Goal: Use online tool/utility: Utilize a website feature to perform a specific function

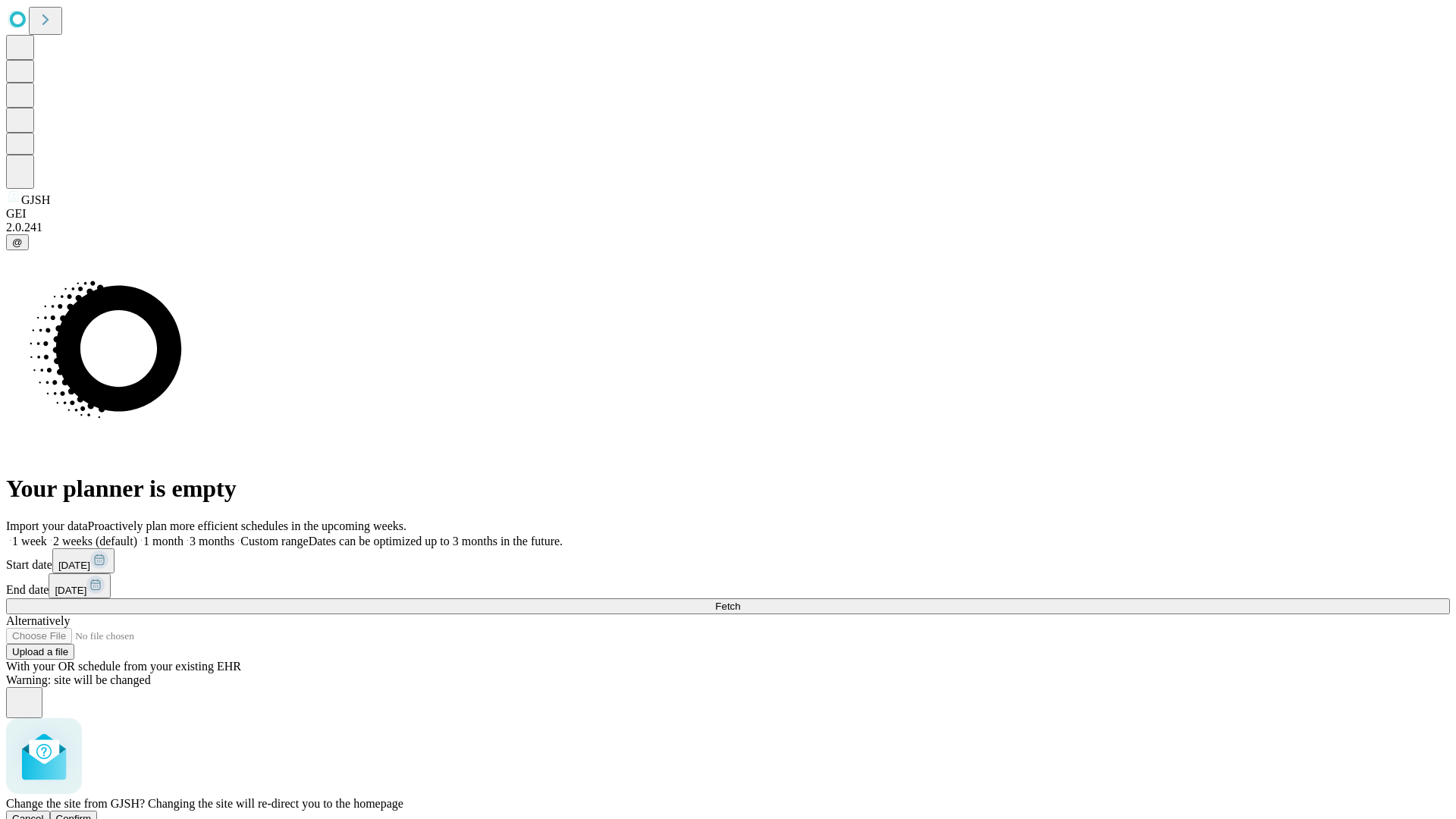
click at [92, 814] on span "Confirm" at bounding box center [73, 819] width 35 height 12
click at [137, 535] on label "2 weeks (default)" at bounding box center [92, 541] width 90 height 13
click at [740, 601] on span "Fetch" at bounding box center [728, 607] width 25 height 12
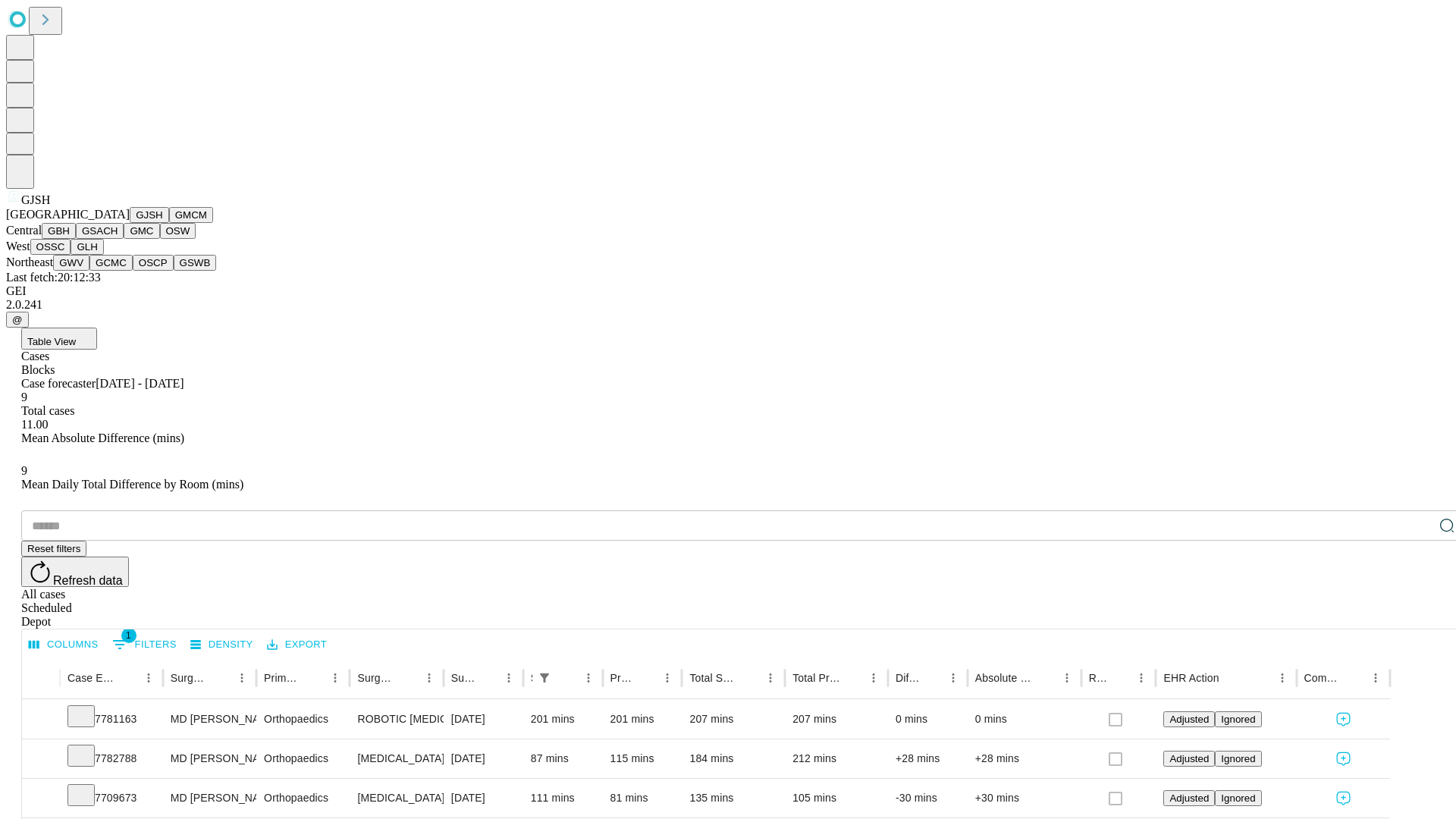
click at [169, 223] on button "GMCM" at bounding box center [191, 215] width 44 height 16
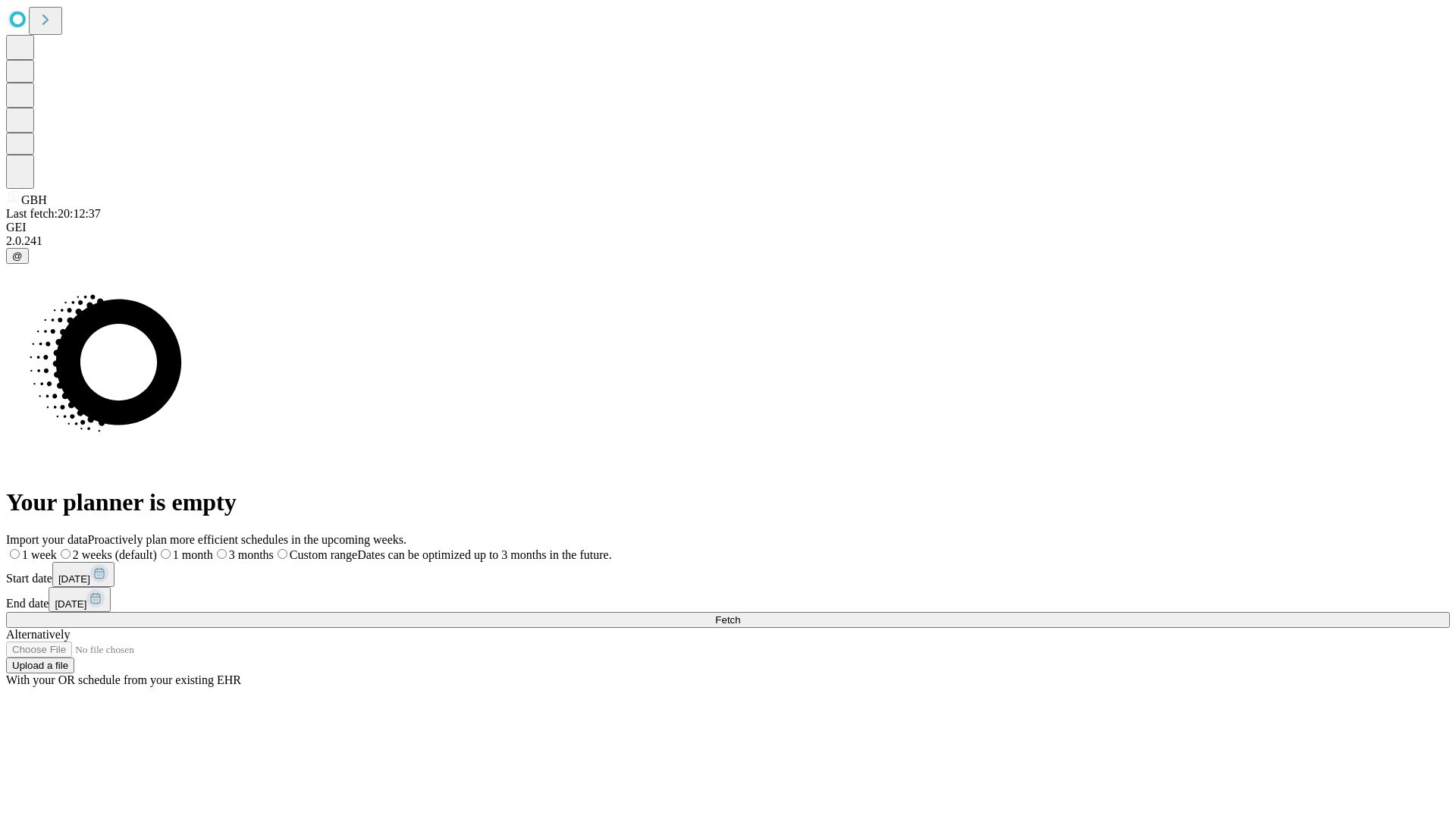
click at [157, 549] on label "2 weeks (default)" at bounding box center [106, 555] width 100 height 13
click at [740, 614] on span "Fetch" at bounding box center [728, 620] width 25 height 12
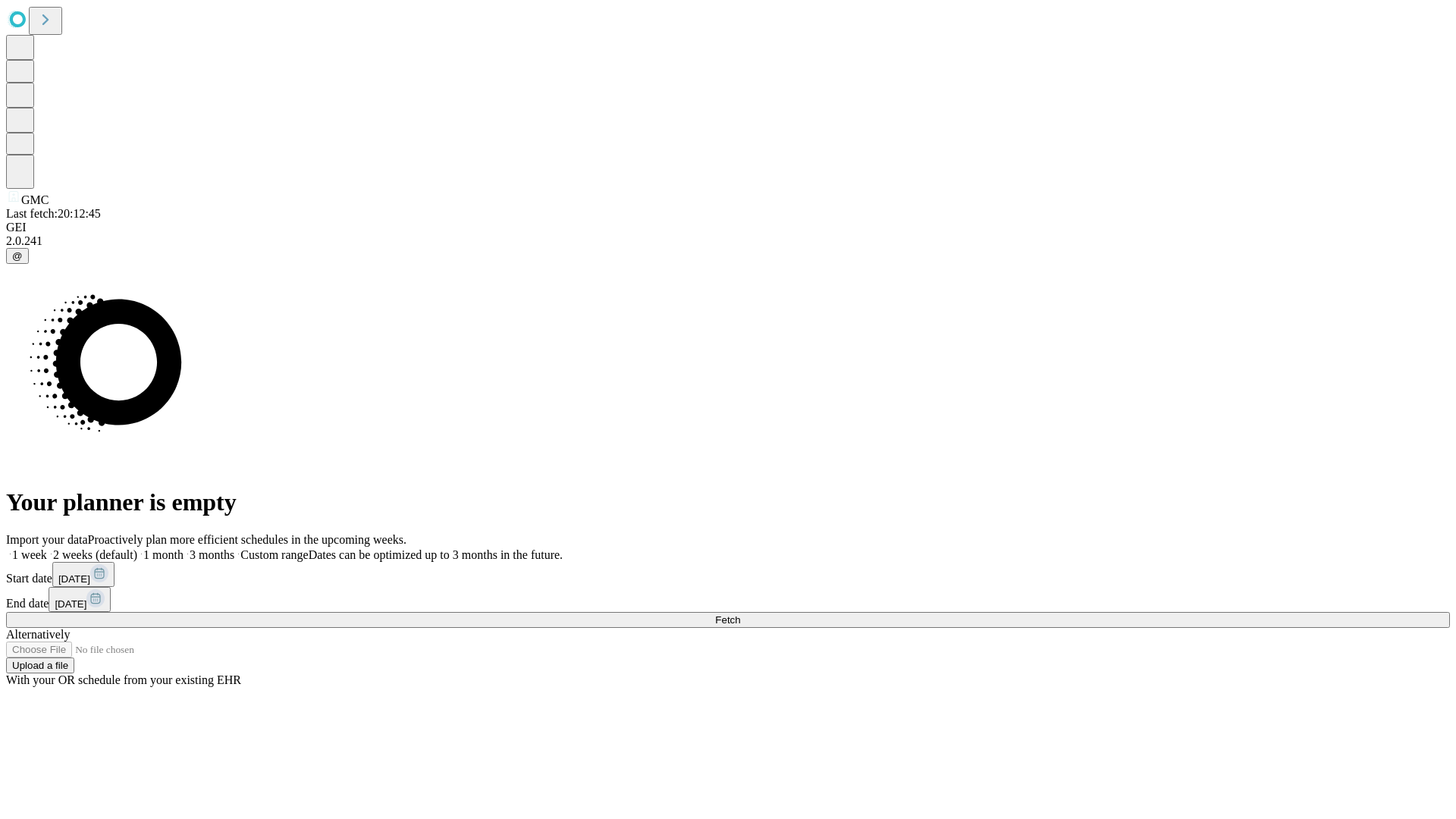
click at [137, 549] on label "2 weeks (default)" at bounding box center [92, 555] width 90 height 13
click at [740, 614] on span "Fetch" at bounding box center [728, 620] width 25 height 12
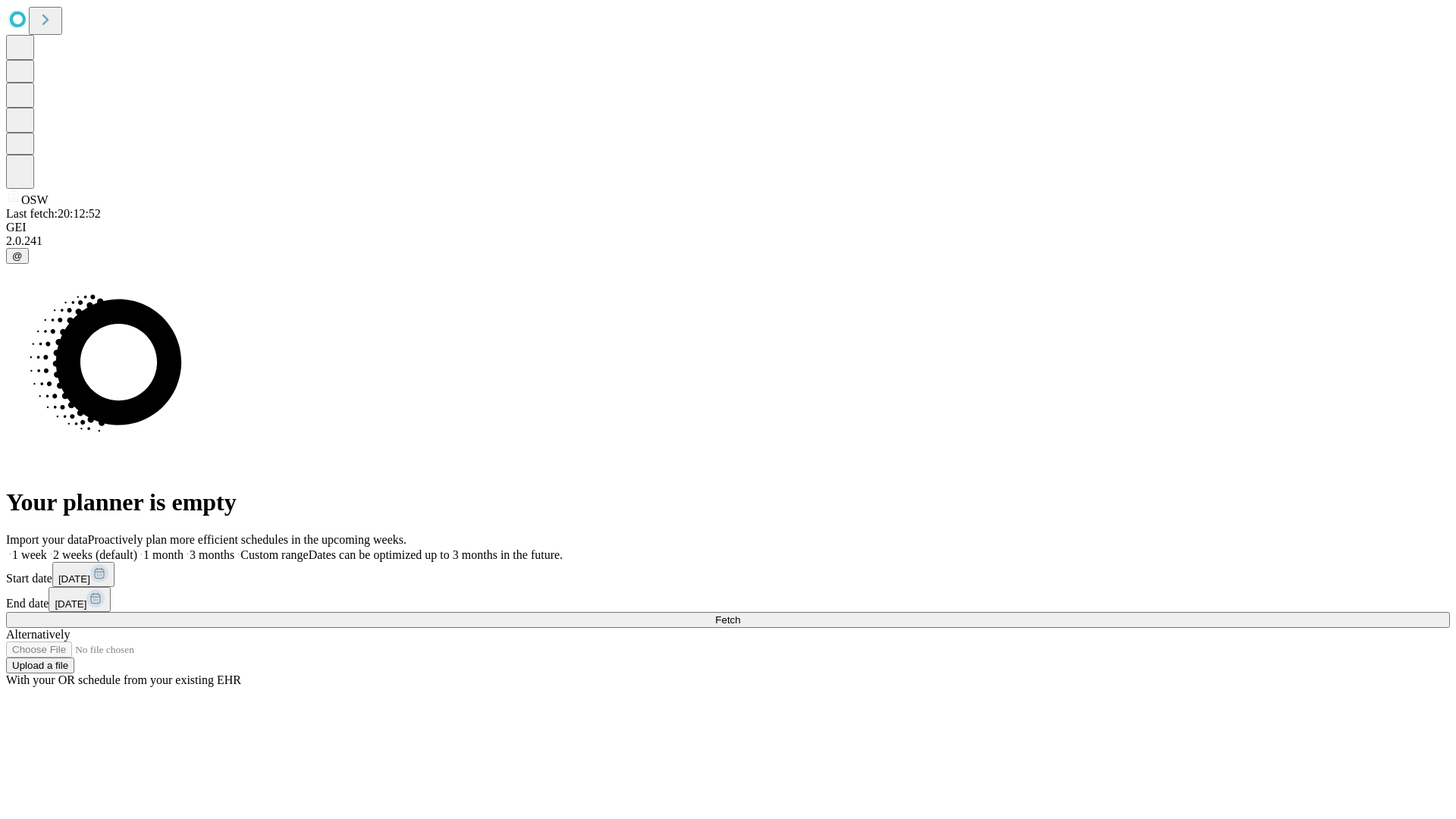
click at [137, 549] on label "2 weeks (default)" at bounding box center [92, 555] width 90 height 13
click at [740, 614] on span "Fetch" at bounding box center [728, 620] width 25 height 12
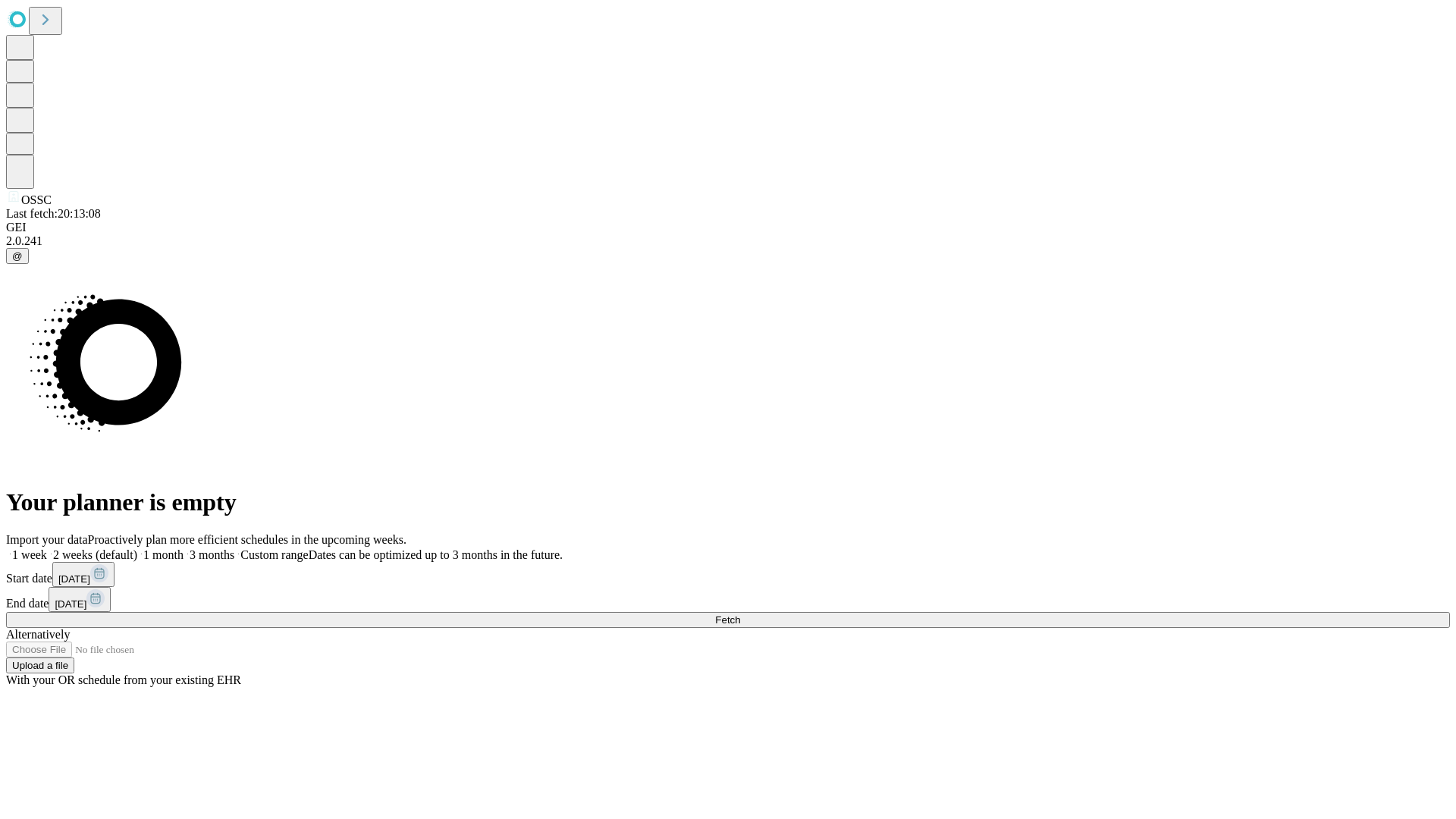
click at [137, 549] on label "2 weeks (default)" at bounding box center [92, 555] width 90 height 13
click at [740, 614] on span "Fetch" at bounding box center [728, 620] width 25 height 12
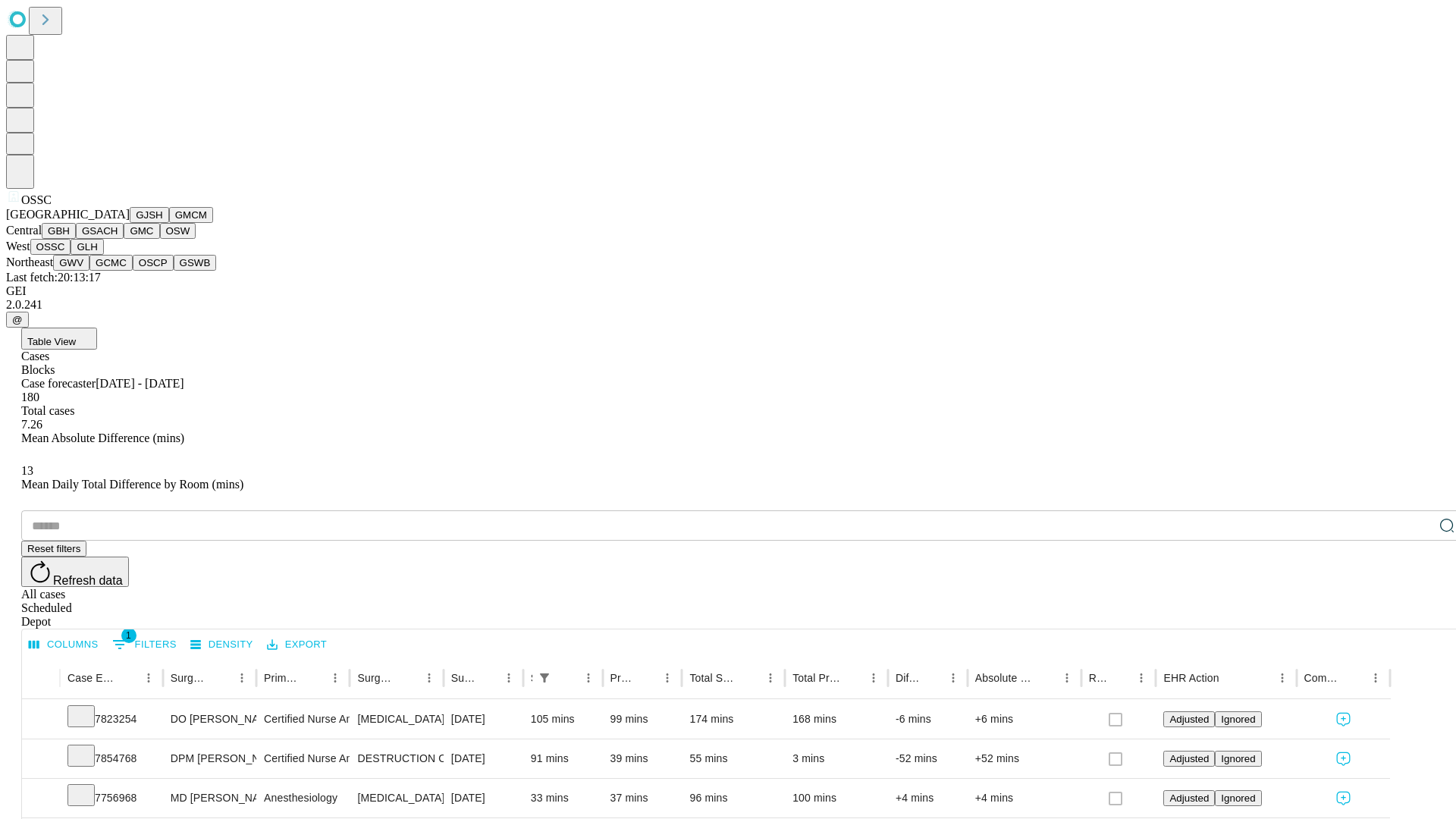
click at [104, 255] on button "GLH" at bounding box center [87, 247] width 33 height 16
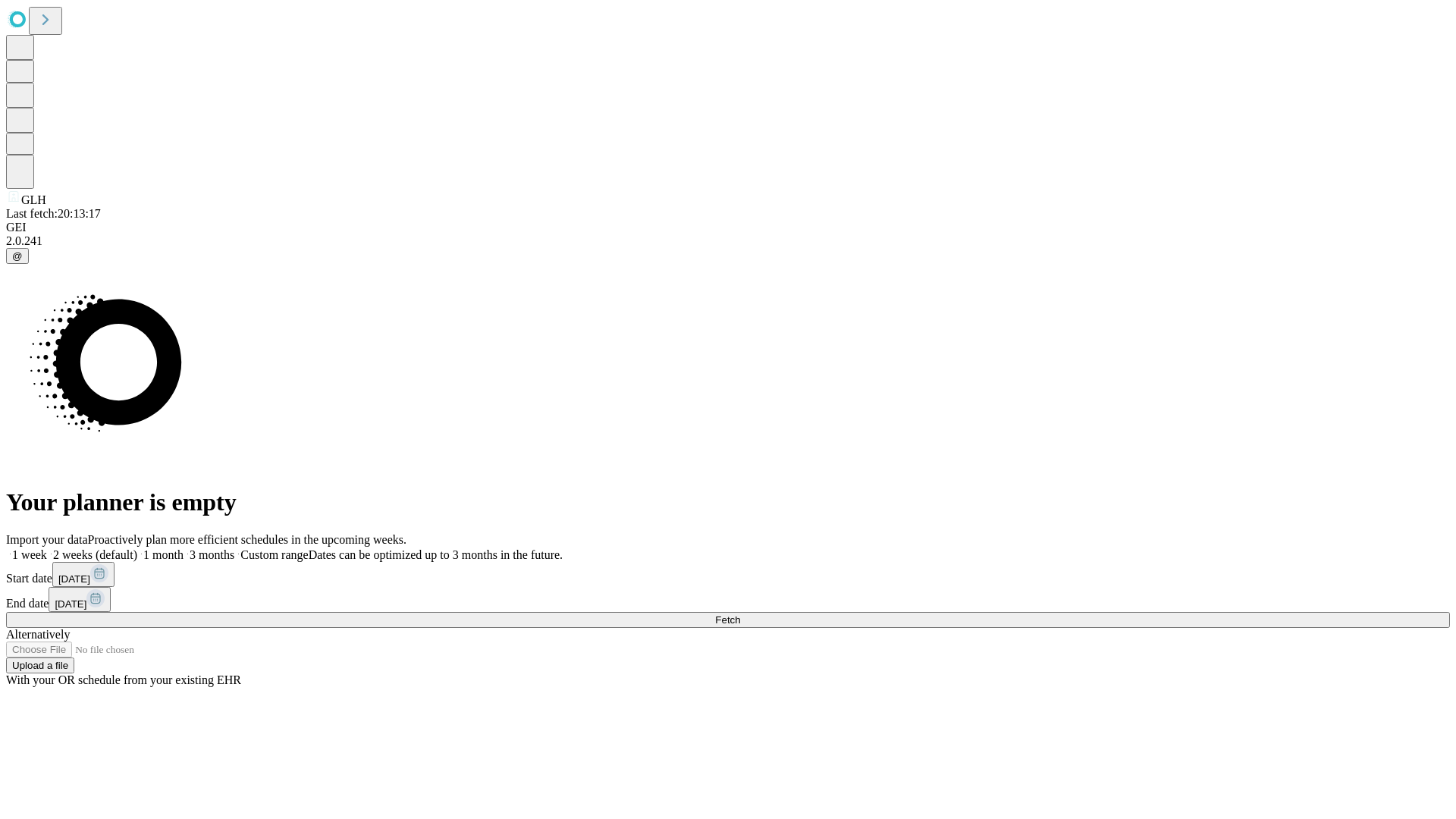
click at [137, 549] on label "2 weeks (default)" at bounding box center [92, 555] width 90 height 13
click at [740, 614] on span "Fetch" at bounding box center [728, 620] width 25 height 12
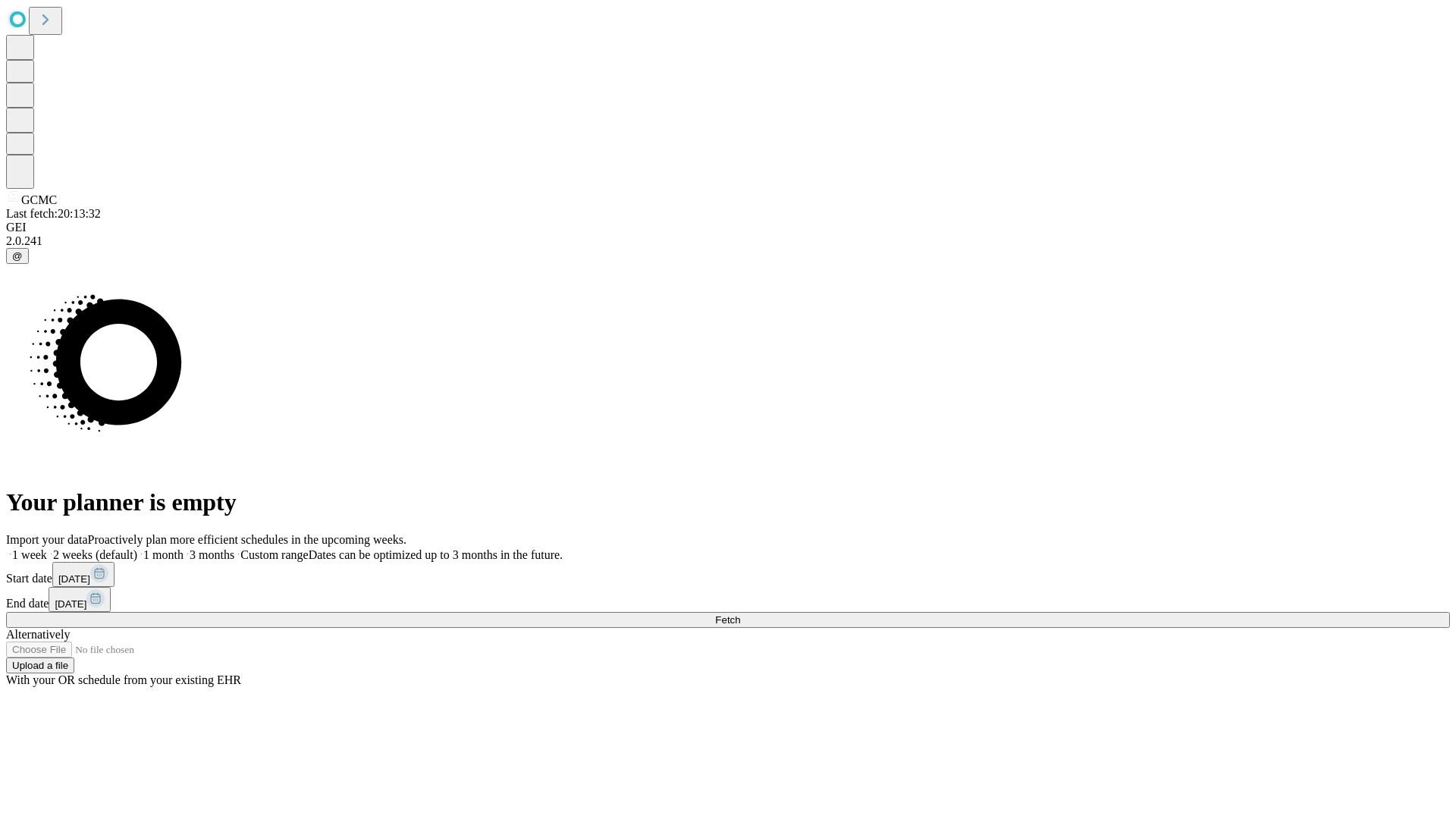
click at [137, 549] on label "2 weeks (default)" at bounding box center [92, 555] width 90 height 13
click at [740, 614] on span "Fetch" at bounding box center [728, 620] width 25 height 12
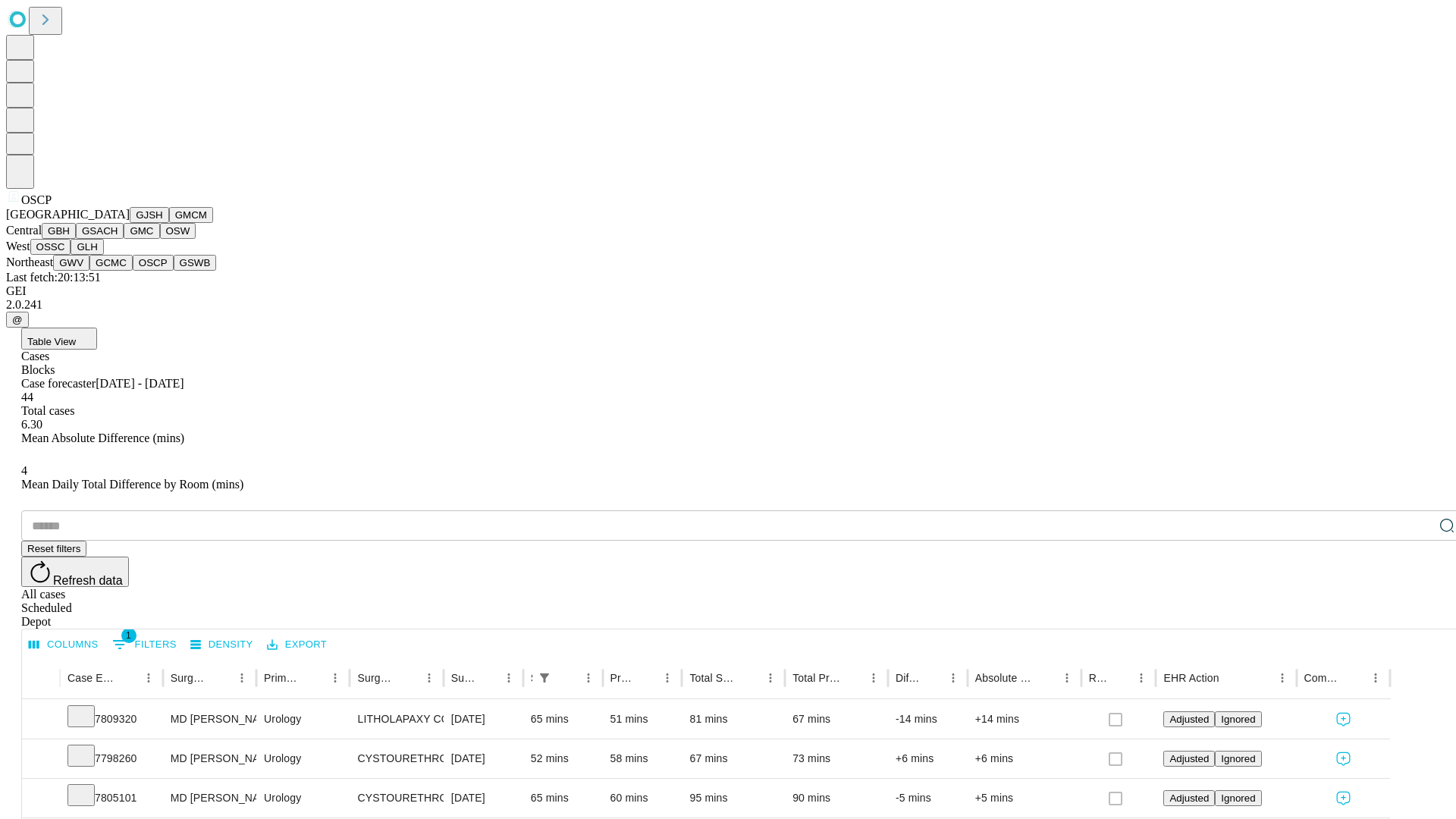
click at [173, 271] on button "GSWB" at bounding box center [195, 263] width 43 height 16
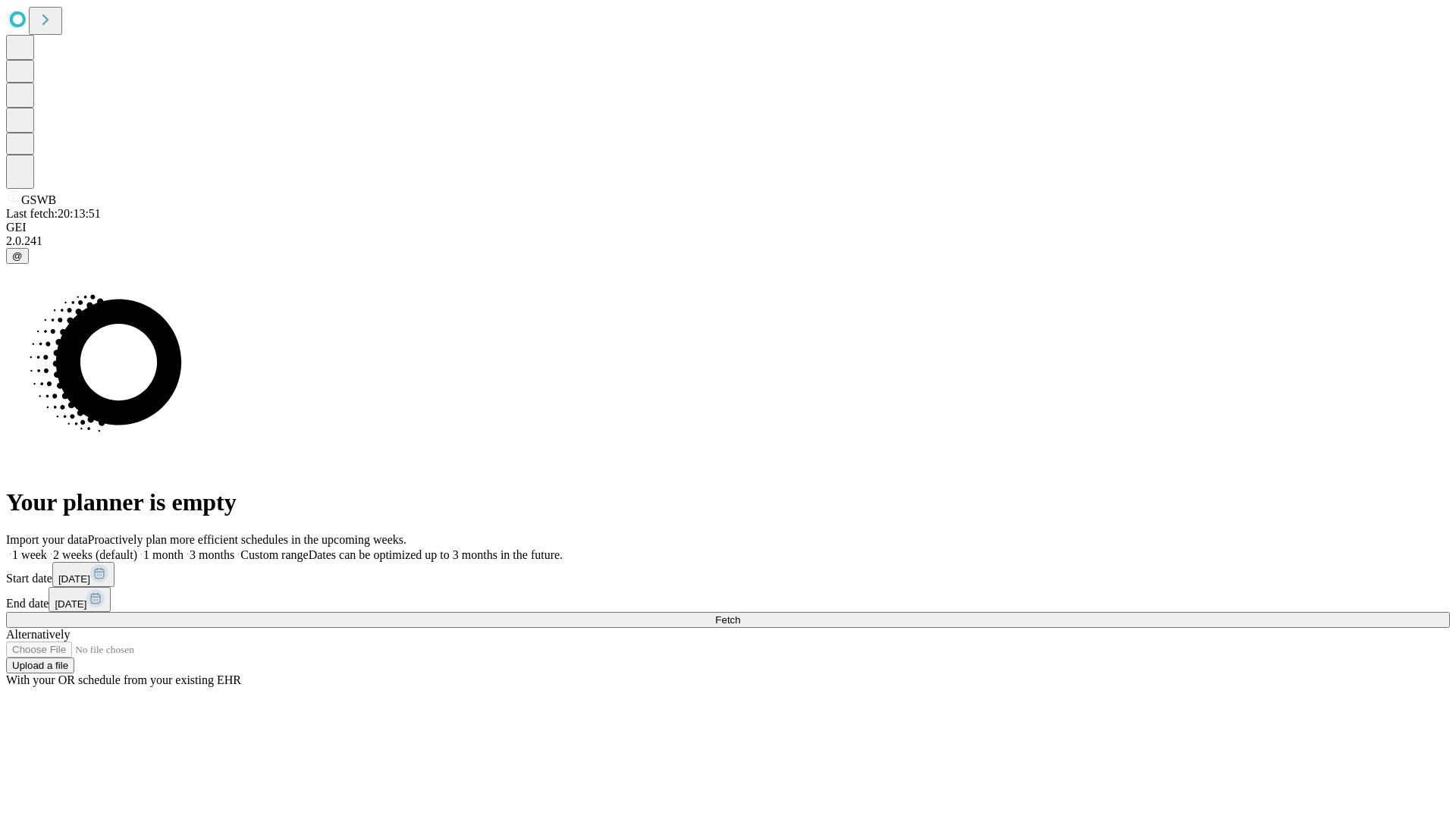
click at [137, 549] on label "2 weeks (default)" at bounding box center [92, 555] width 90 height 13
click at [740, 614] on span "Fetch" at bounding box center [728, 620] width 25 height 12
